Goal: Information Seeking & Learning: Find specific fact

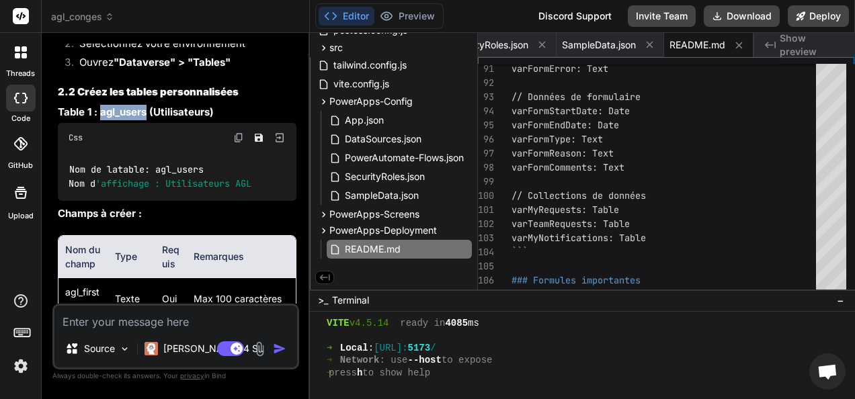
scroll to position [4585, 0]
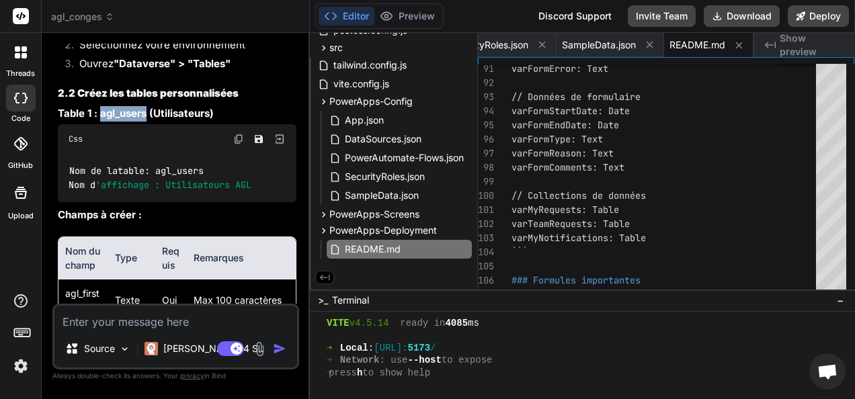
click at [126, 120] on strong "Table 1 : agl_users (Utilisateurs)" at bounding box center [136, 113] width 156 height 13
drag, startPoint x: 99, startPoint y: 139, endPoint x: 145, endPoint y: 137, distance: 45.7
click at [145, 120] on strong "Table 1 : agl_users (Utilisateurs)" at bounding box center [136, 113] width 156 height 13
copy strong "agl_users"
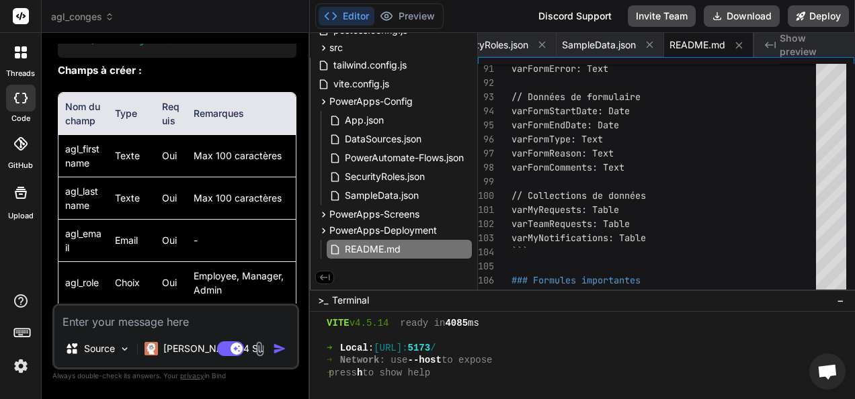
scroll to position [4731, 0]
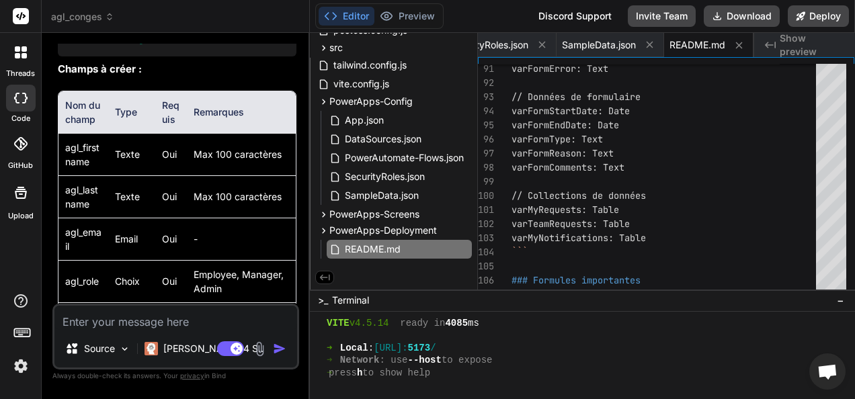
click at [79, 175] on td "agl_firstname" at bounding box center [83, 154] width 50 height 42
copy td "agl_firstname"
click at [82, 218] on td "agl_lastname" at bounding box center [83, 196] width 50 height 42
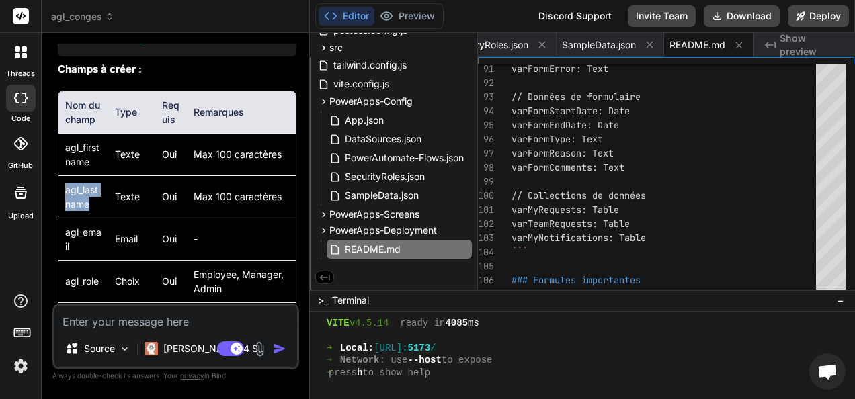
copy td "agl_lastname"
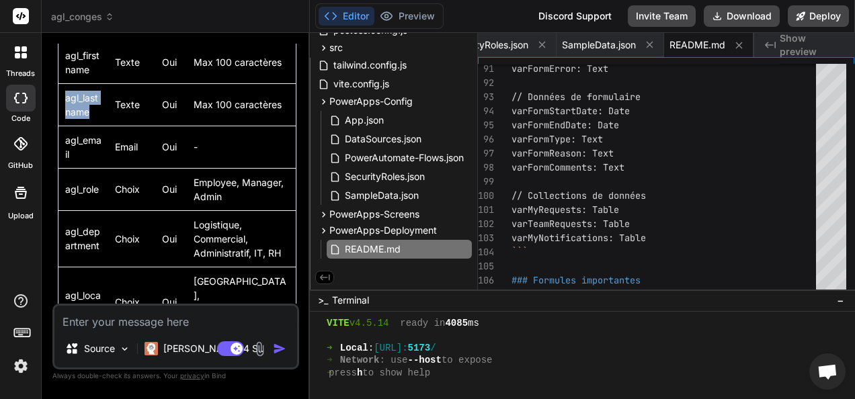
scroll to position [4849, 0]
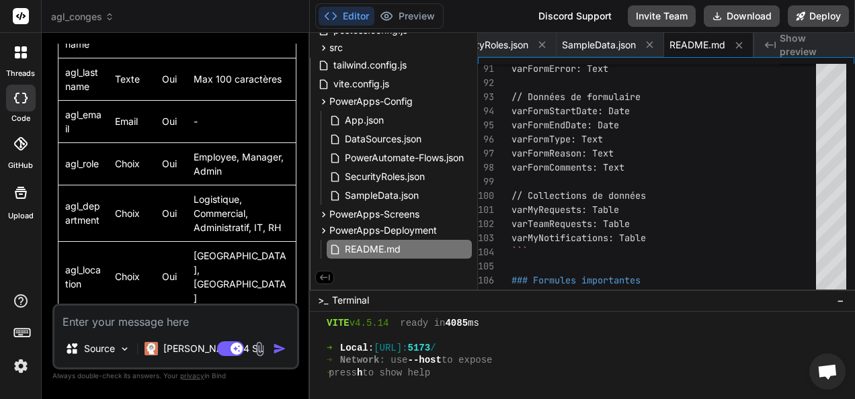
click at [82, 138] on td "agl_email" at bounding box center [83, 121] width 50 height 42
copy td "agl_email"
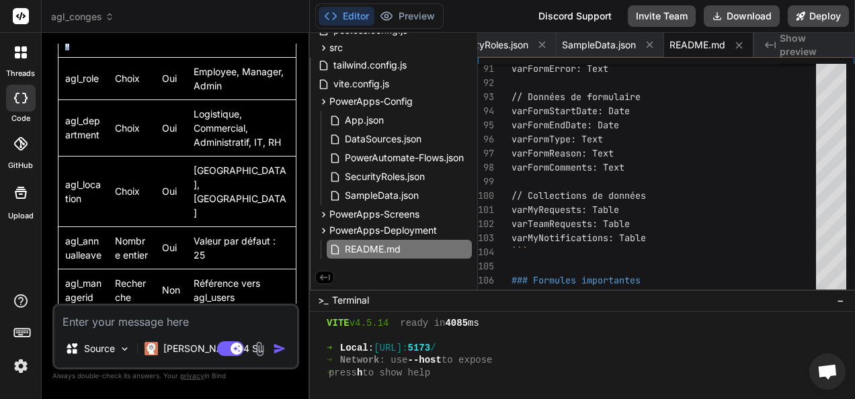
scroll to position [4941, 0]
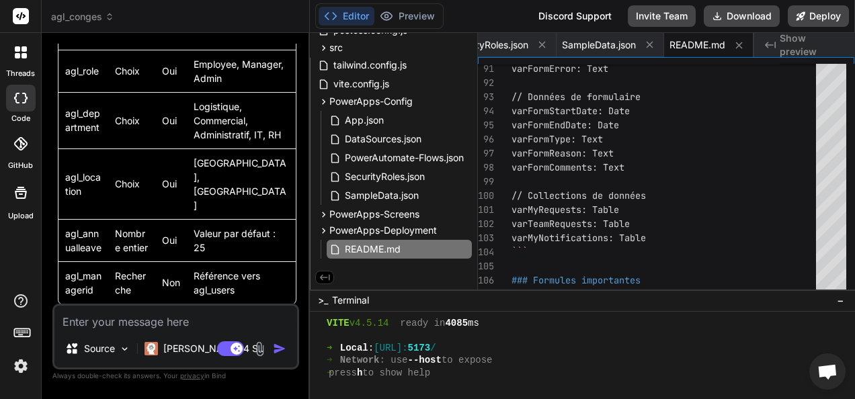
click at [78, 92] on td "agl_role" at bounding box center [83, 71] width 50 height 42
copy td "agl_role"
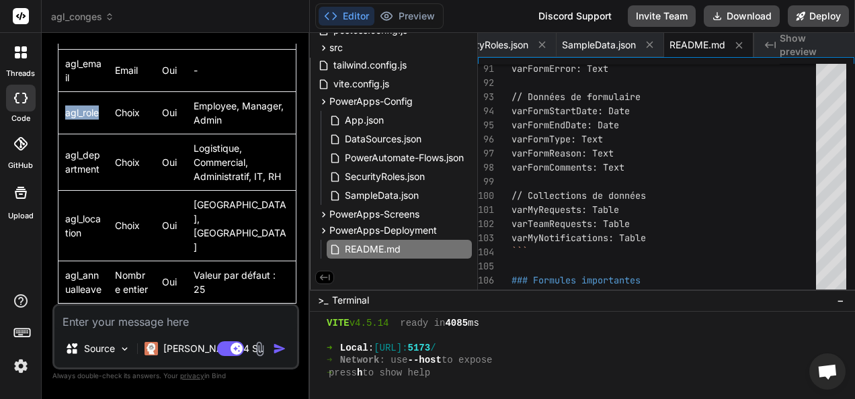
scroll to position [4900, 0]
click at [203, 175] on td "Logistique, Commercial, Administratif, IT, RH" at bounding box center [241, 161] width 109 height 56
click at [210, 127] on td "Employee, Manager, Admin" at bounding box center [241, 112] width 109 height 42
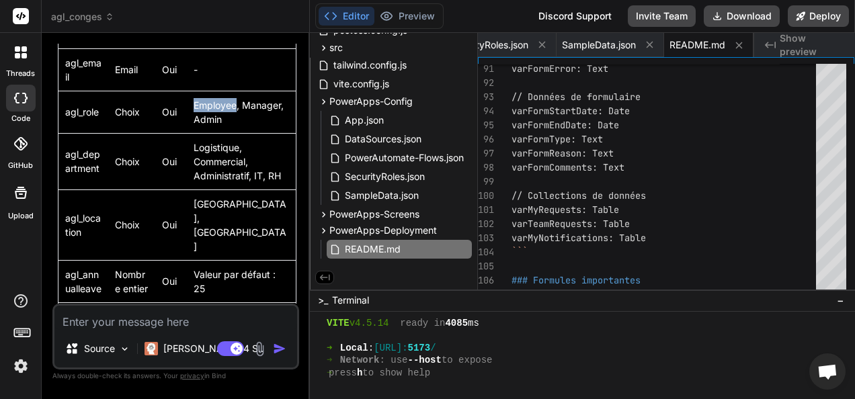
click at [210, 127] on td "Employee, Manager, Admin" at bounding box center [241, 112] width 109 height 42
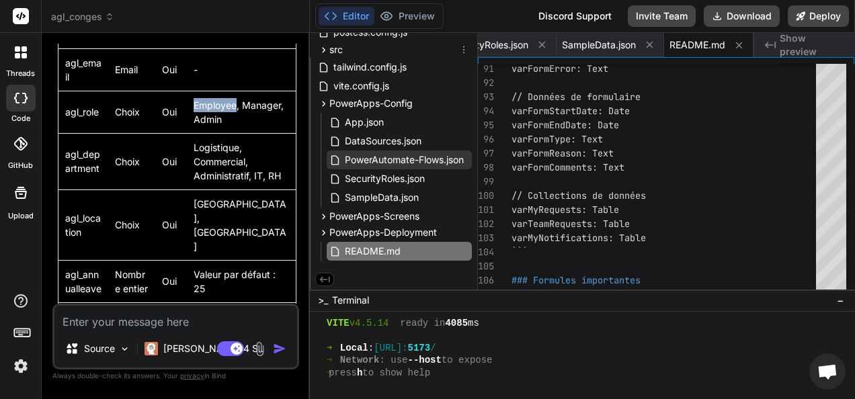
scroll to position [98, 0]
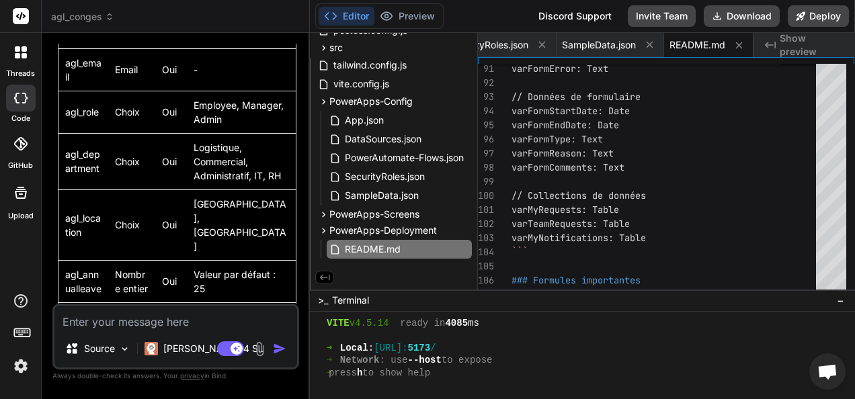
click at [495, 5] on div "Editor Preview Discord Support Invite Team Download Deploy" at bounding box center [582, 16] width 545 height 33
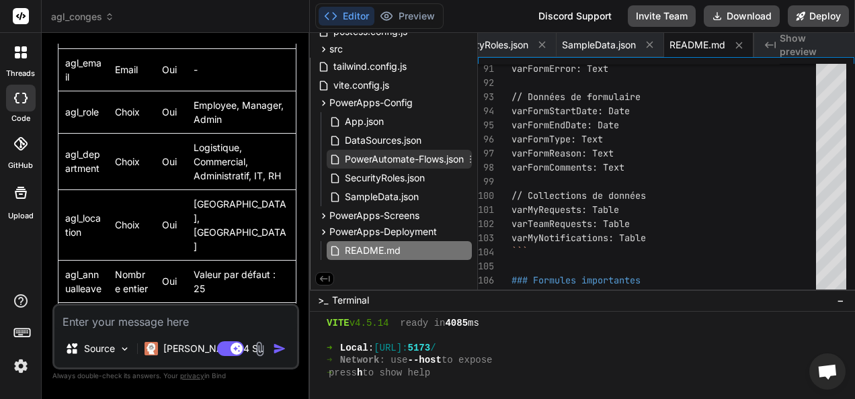
scroll to position [97, 0]
click at [476, 13] on div "Editor Preview Discord Support Invite Team Download Deploy" at bounding box center [582, 16] width 545 height 33
